Goal: Task Accomplishment & Management: Complete application form

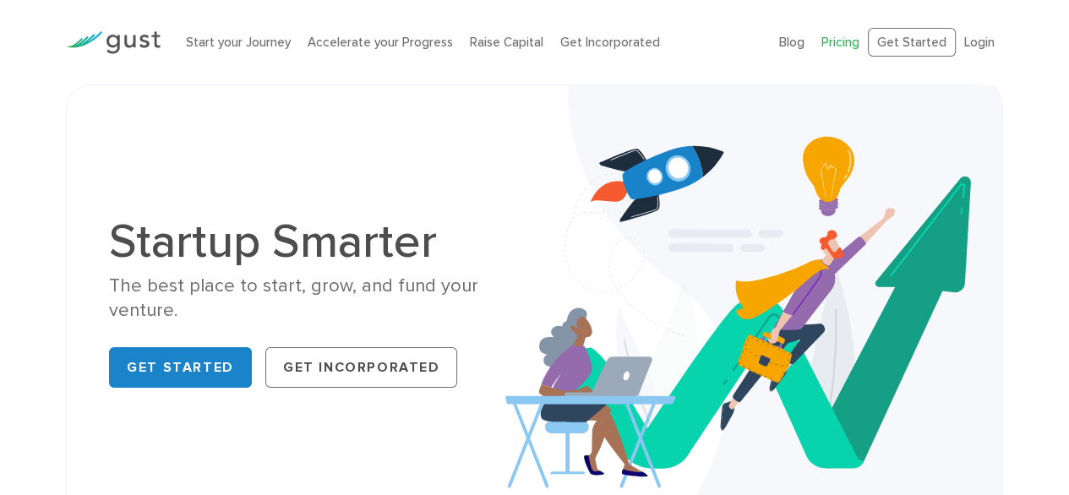
click at [860, 41] on link "Pricing" at bounding box center [841, 42] width 38 height 15
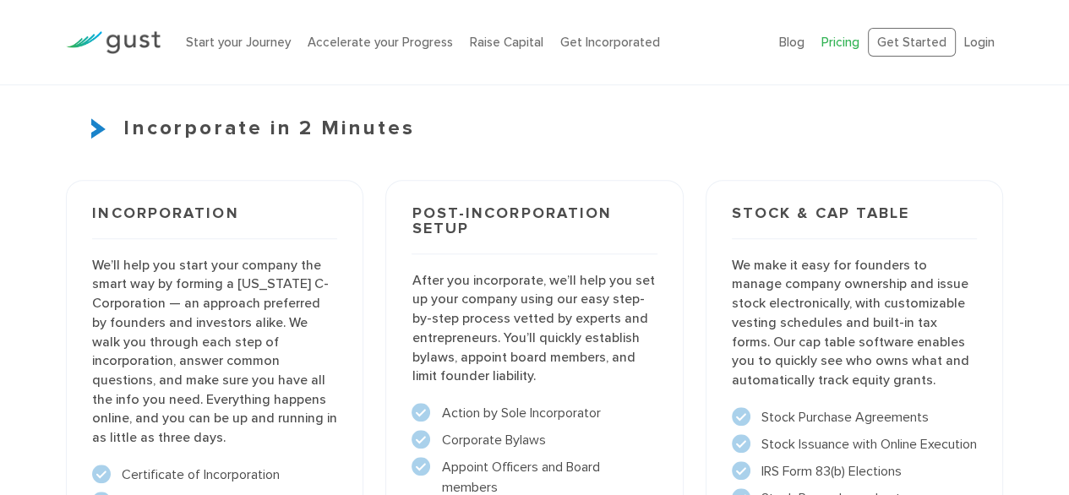
scroll to position [1268, 0]
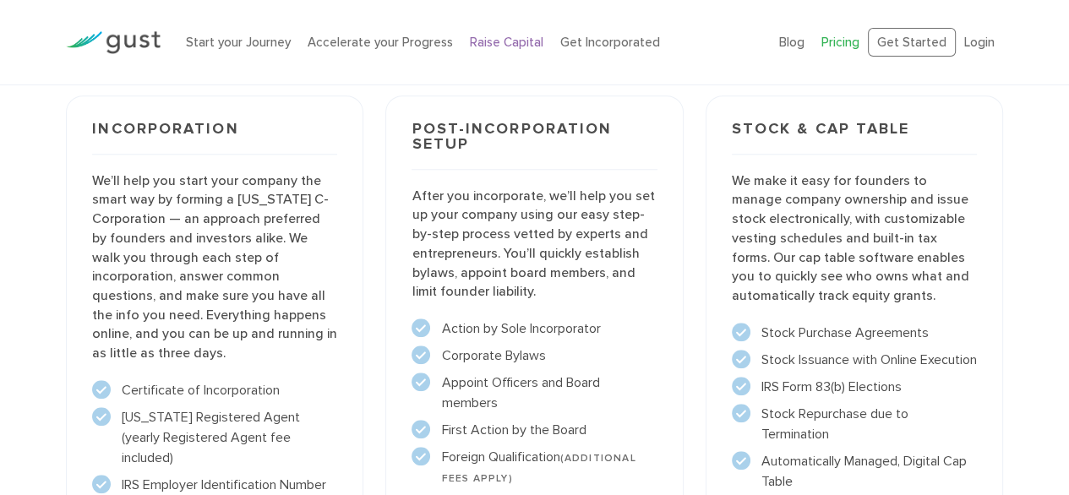
click at [543, 42] on link "Raise Capital" at bounding box center [507, 42] width 74 height 15
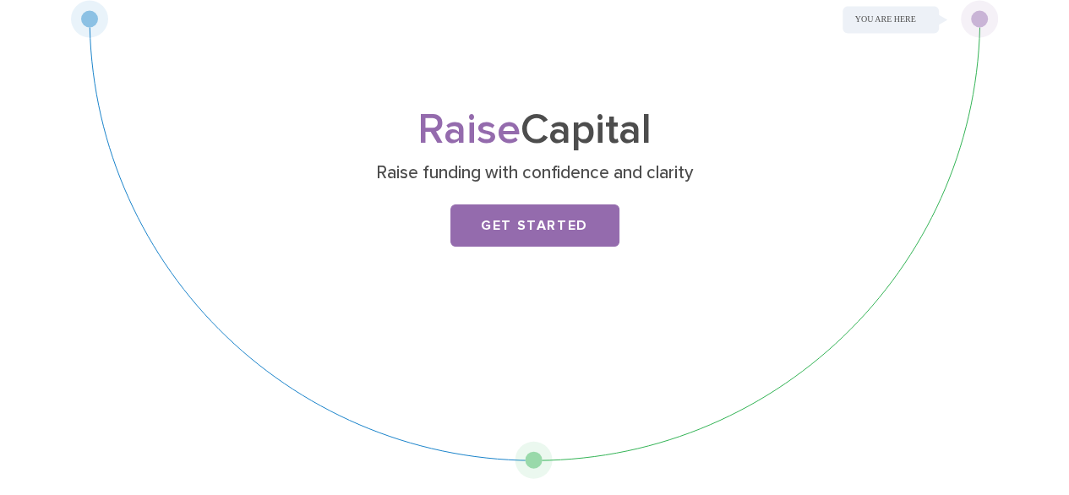
scroll to position [169, 0]
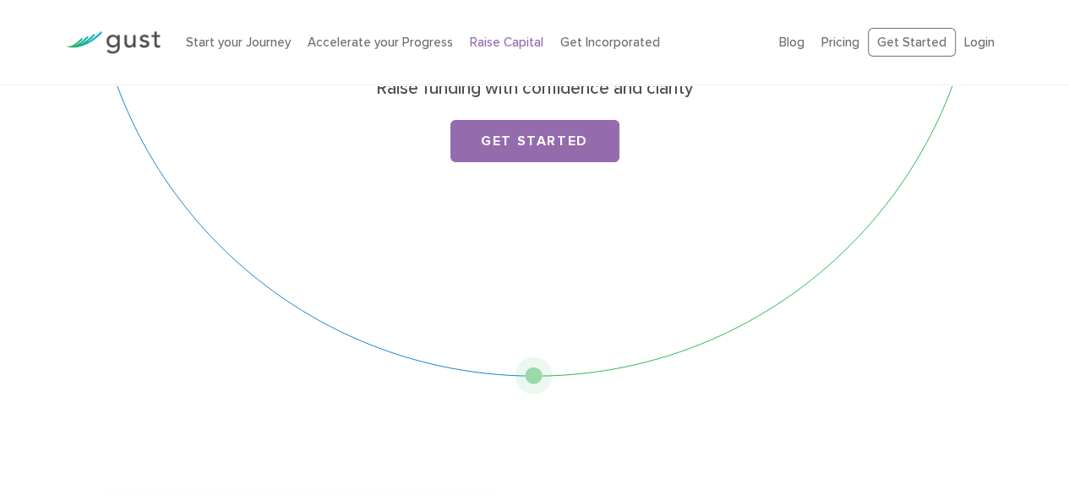
click at [523, 190] on div "Raise Capital Raise funding with confidence and clarity Get Started" at bounding box center [535, 118] width 668 height 184
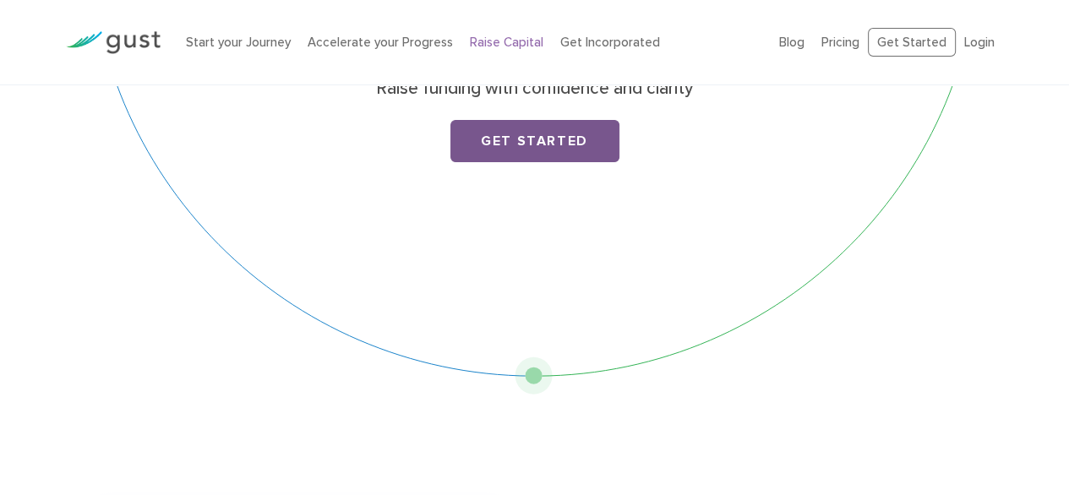
click at [532, 162] on link "Get Started" at bounding box center [535, 141] width 169 height 42
